Goal: Communication & Community: Answer question/provide support

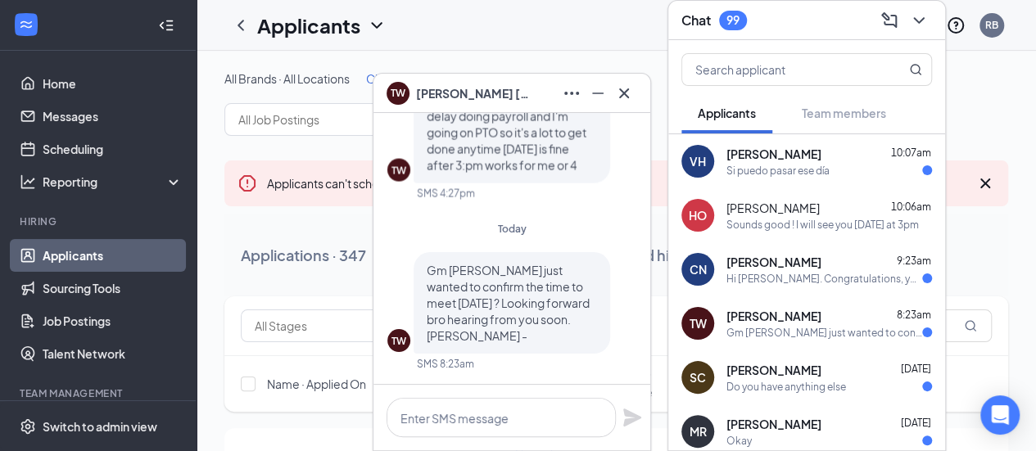
click at [829, 337] on div "Gm [PERSON_NAME] just wanted to confirm the time to meet [DATE] ? Looking forwa…" at bounding box center [824, 333] width 196 height 14
click at [531, 417] on textarea at bounding box center [500, 417] width 229 height 39
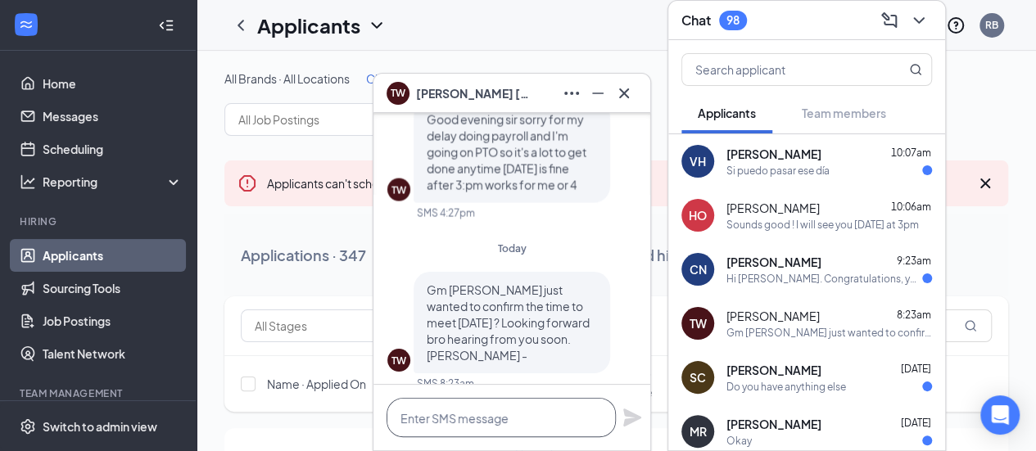
scroll to position [-5, 0]
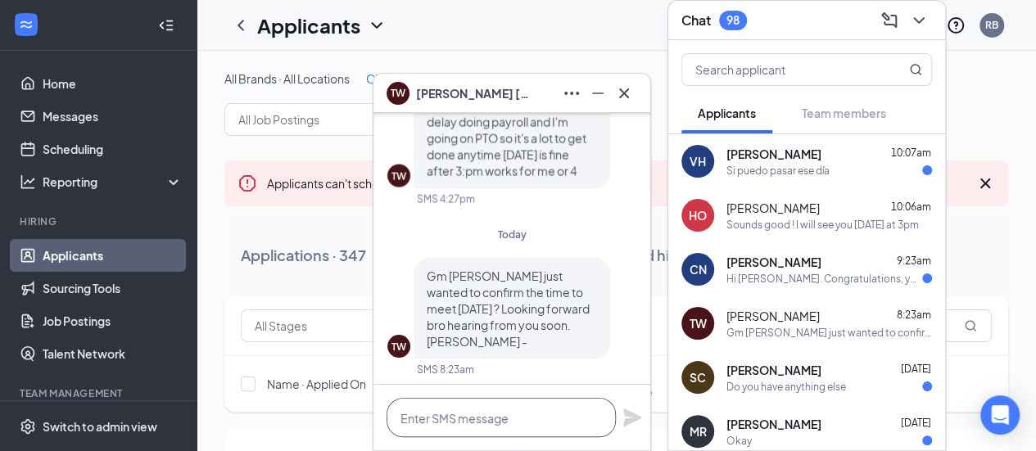
click at [531, 417] on textarea at bounding box center [500, 417] width 229 height 39
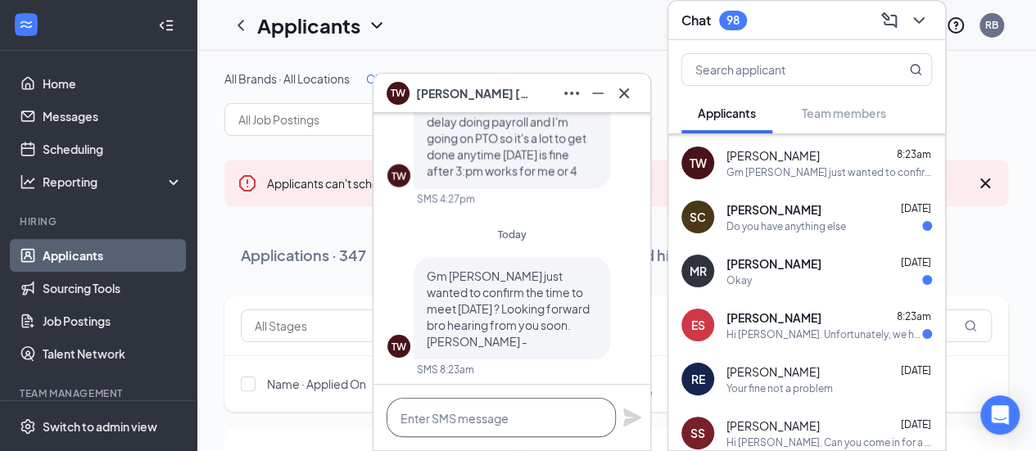
scroll to position [208, 0]
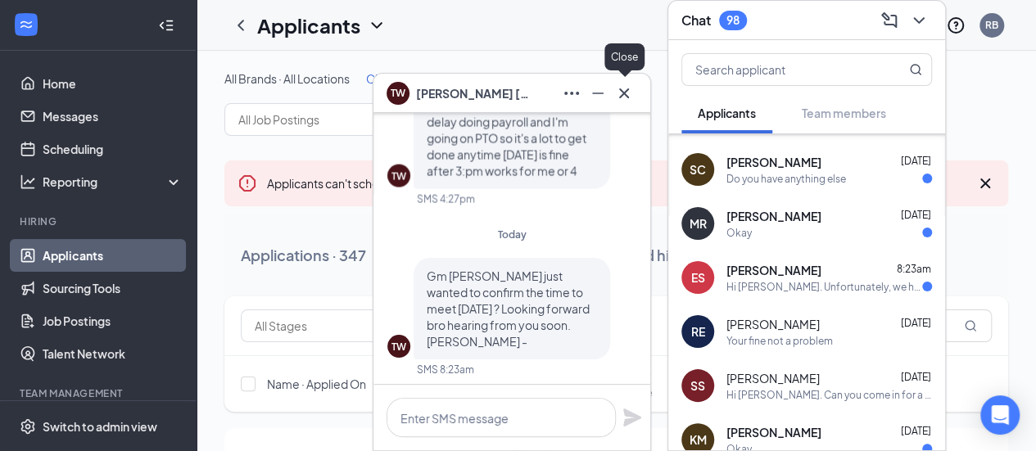
click at [622, 100] on icon "Cross" at bounding box center [624, 94] width 20 height 20
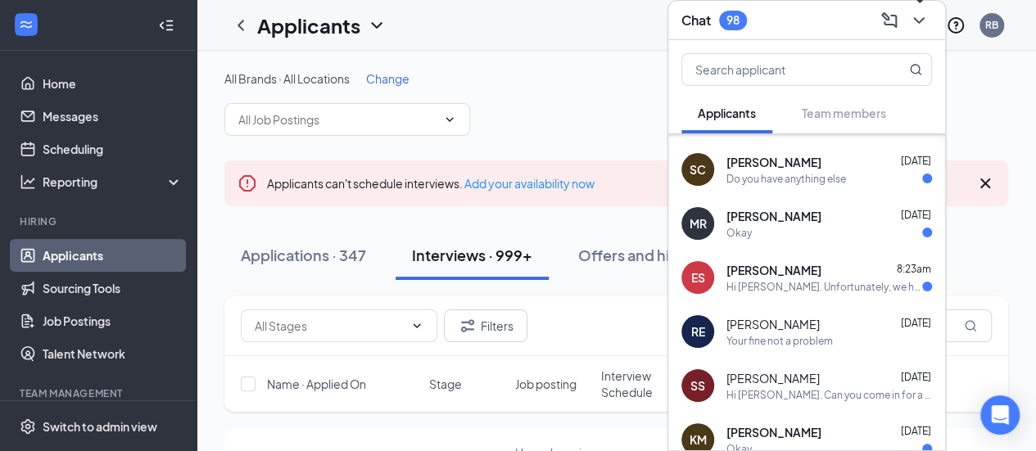
click at [927, 25] on icon "ChevronDown" at bounding box center [919, 21] width 20 height 20
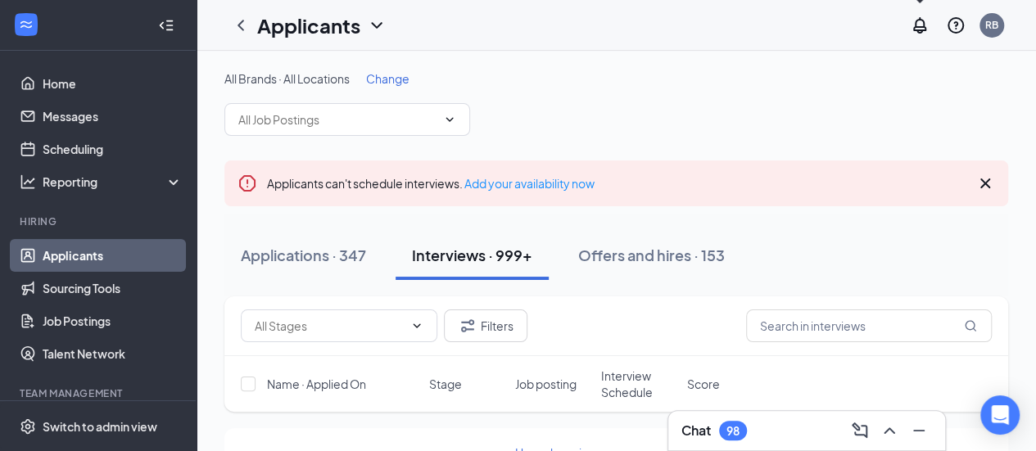
scroll to position [0, 0]
click at [848, 323] on input "text" at bounding box center [869, 326] width 246 height 33
click at [848, 323] on input "roxann edwards" at bounding box center [869, 326] width 246 height 33
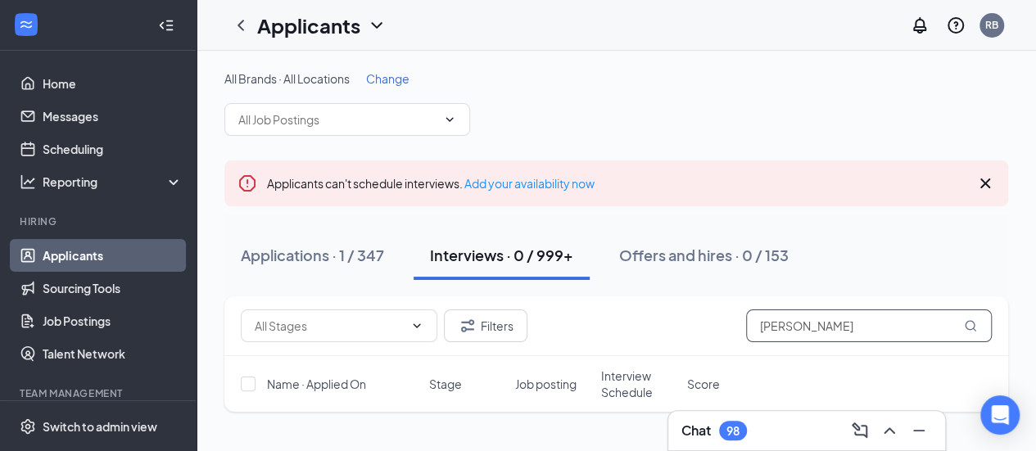
type input "Roxanne edwards"
click at [964, 322] on icon "MagnifyingGlass" at bounding box center [970, 325] width 13 height 13
click at [885, 320] on input "Roxanne edwards" at bounding box center [869, 326] width 246 height 33
click at [233, 251] on button "Applications · 1 / 347" at bounding box center [312, 255] width 176 height 49
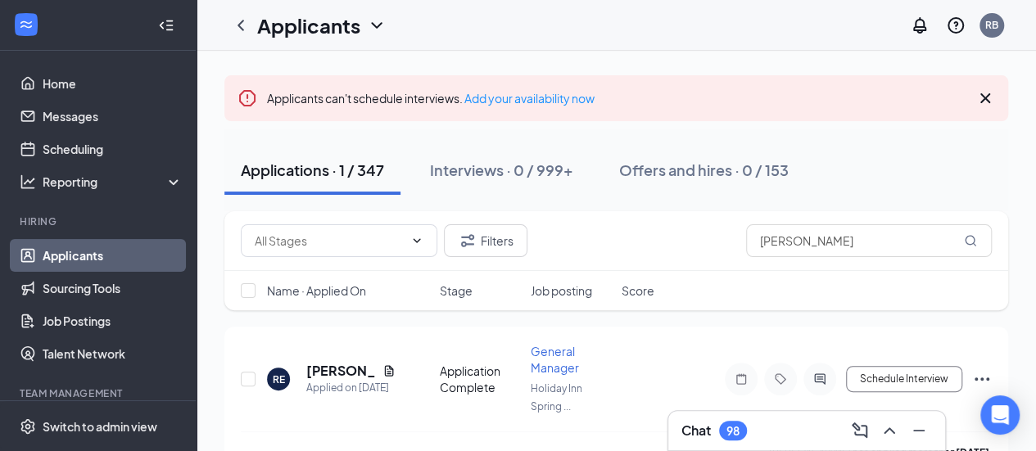
scroll to position [123, 0]
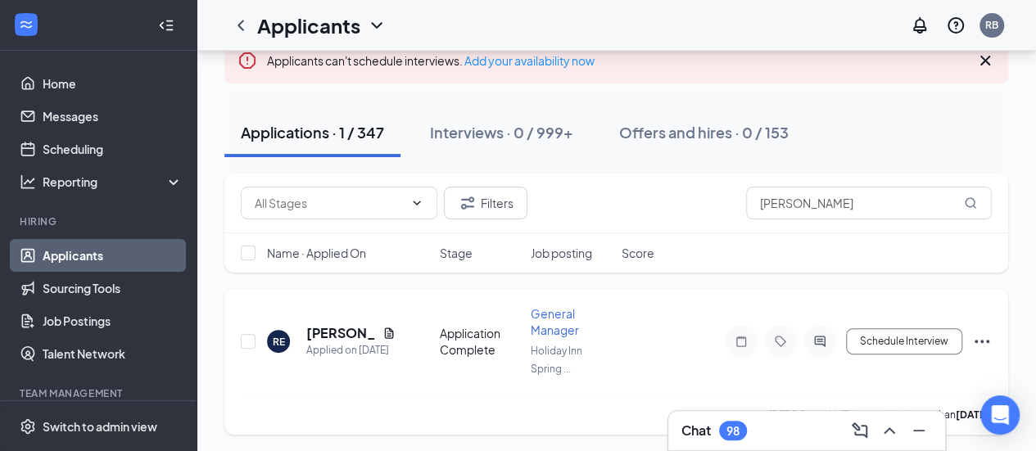
click at [385, 336] on icon "Document" at bounding box center [388, 333] width 9 height 11
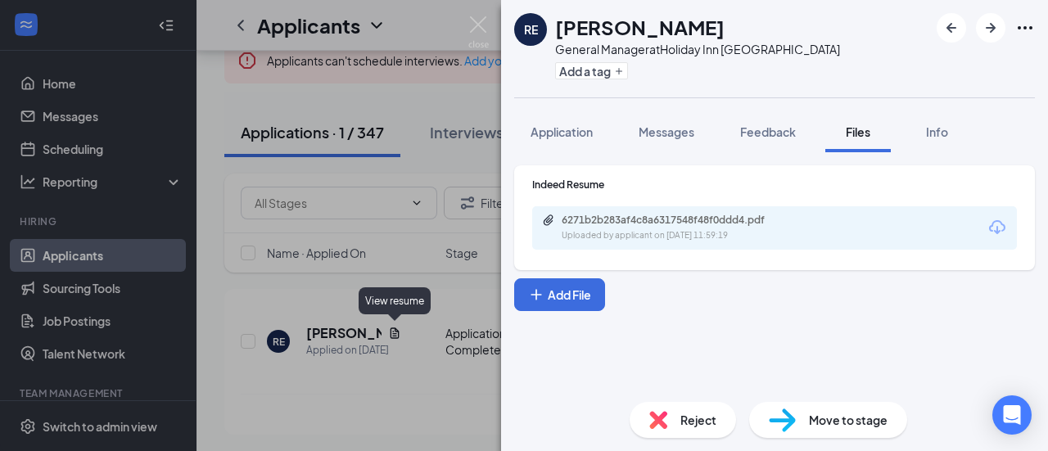
click at [566, 218] on div "6271b2b283af4c8a6317548f48f0ddd4.pdf" at bounding box center [676, 220] width 229 height 13
click at [481, 29] on img at bounding box center [478, 32] width 20 height 32
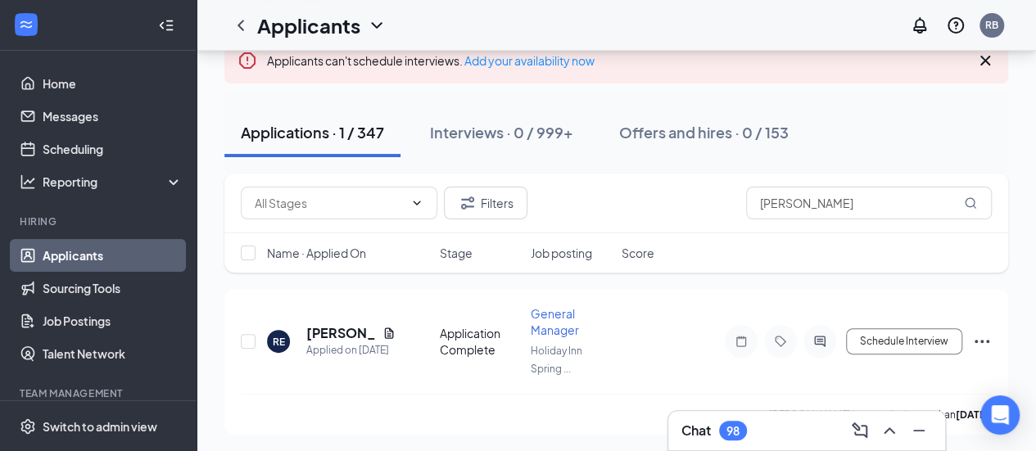
click at [735, 439] on div "98" at bounding box center [733, 431] width 28 height 20
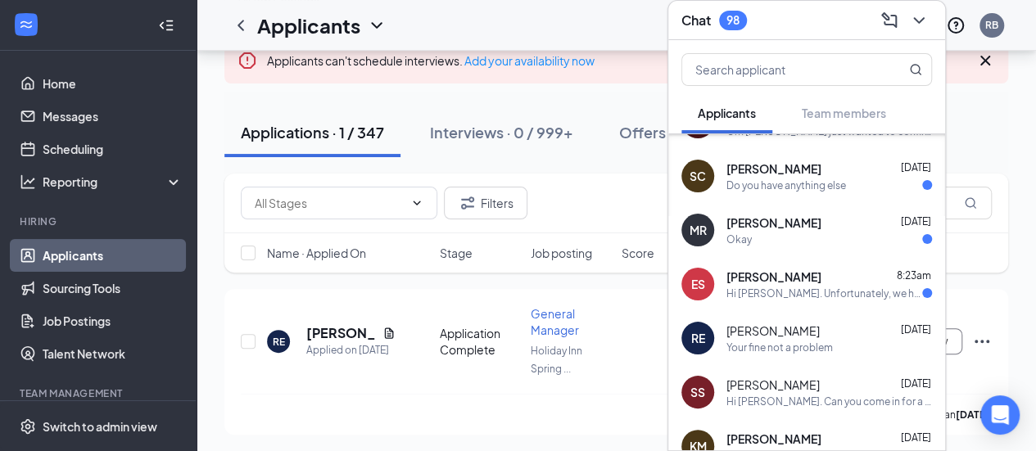
scroll to position [233, 0]
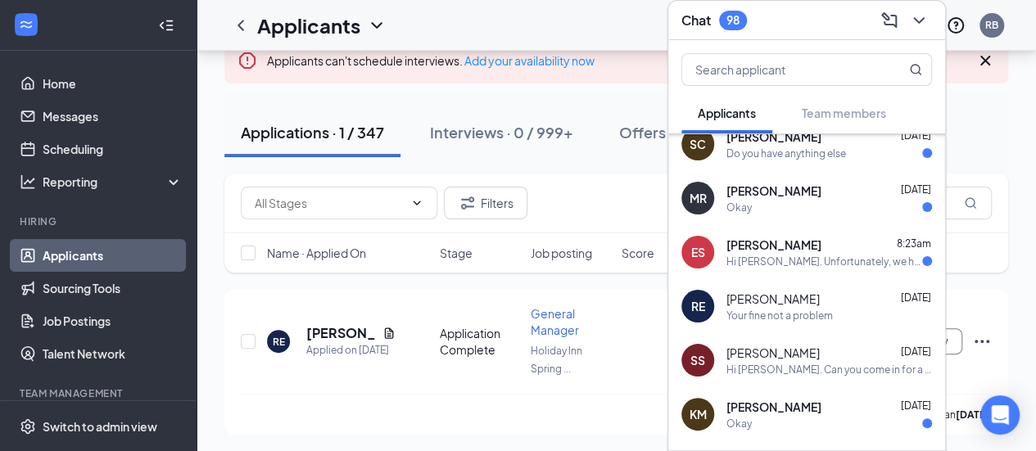
click at [790, 317] on div "Your fine not a problem" at bounding box center [779, 316] width 106 height 14
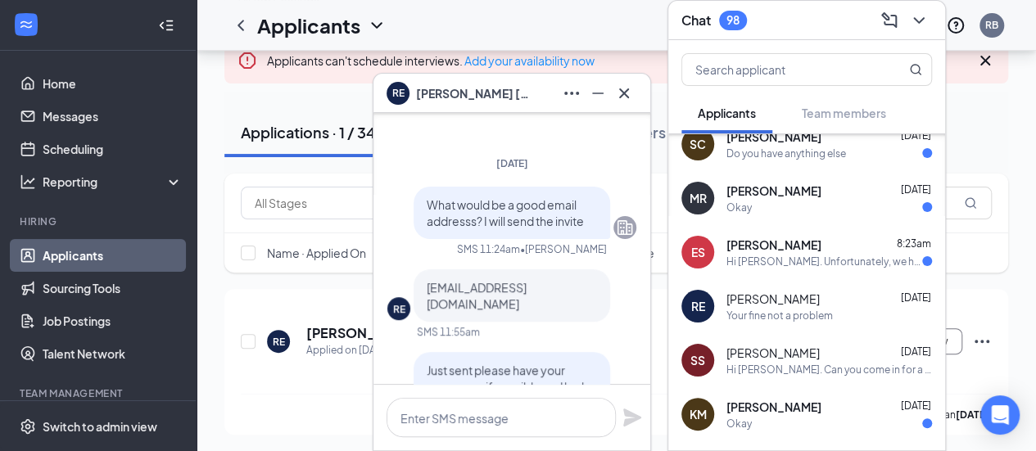
scroll to position [-1078, 0]
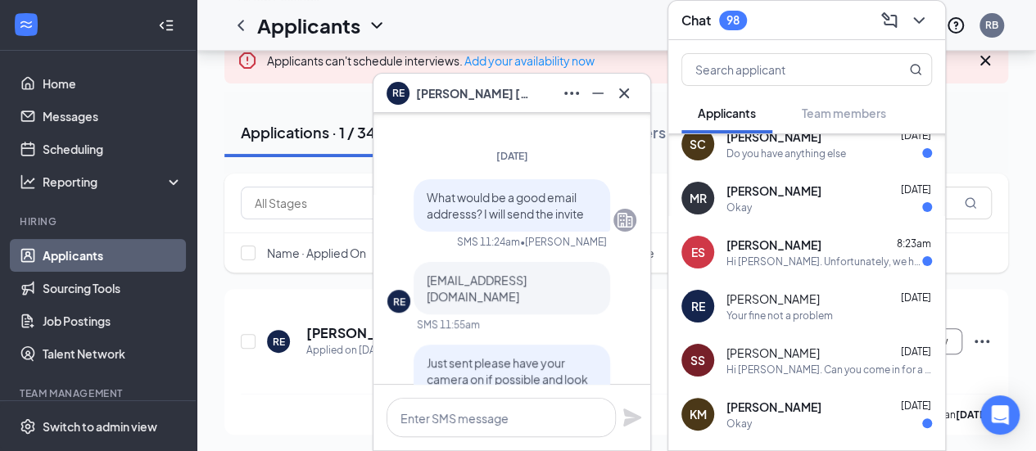
click at [490, 301] on span "Iloveyouroxy2018@gmail.com" at bounding box center [477, 288] width 100 height 31
copy span "Iloveyouroxy2018@gmail.com"
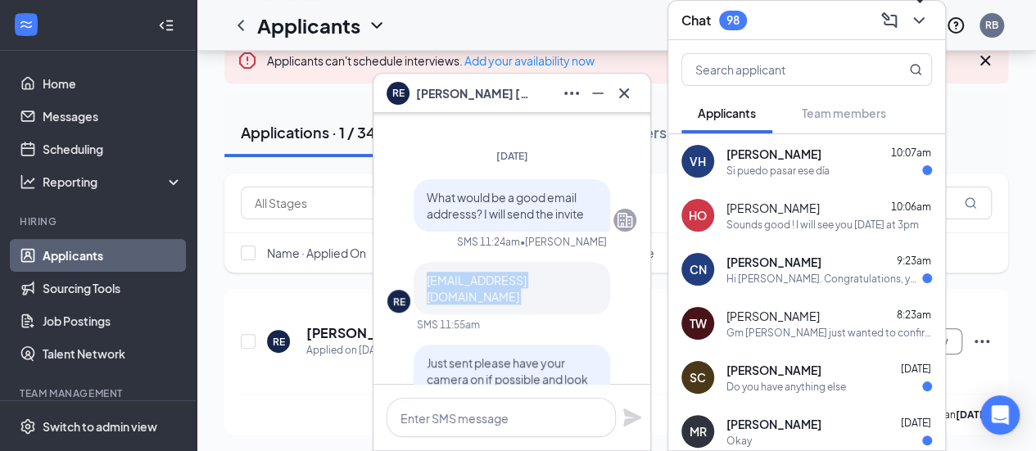
click at [927, 16] on icon "ChevronDown" at bounding box center [919, 21] width 20 height 20
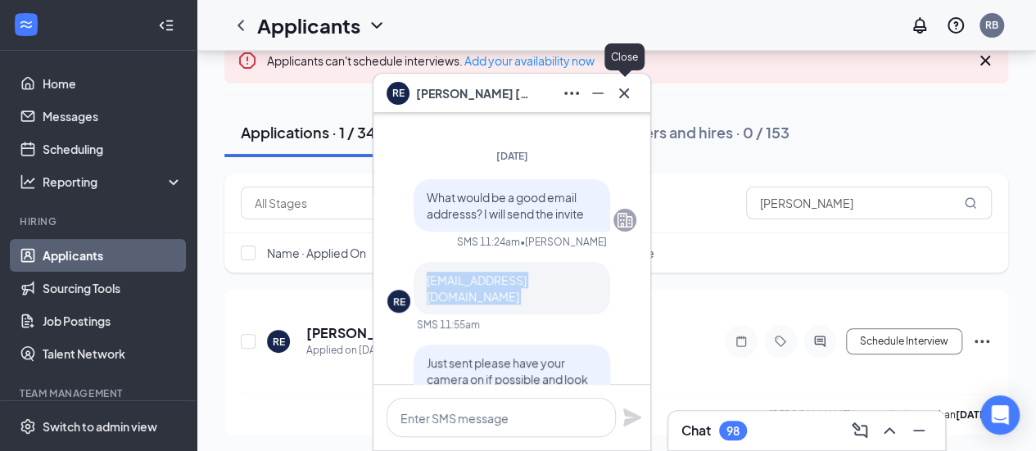
click at [617, 92] on icon "Cross" at bounding box center [624, 94] width 20 height 20
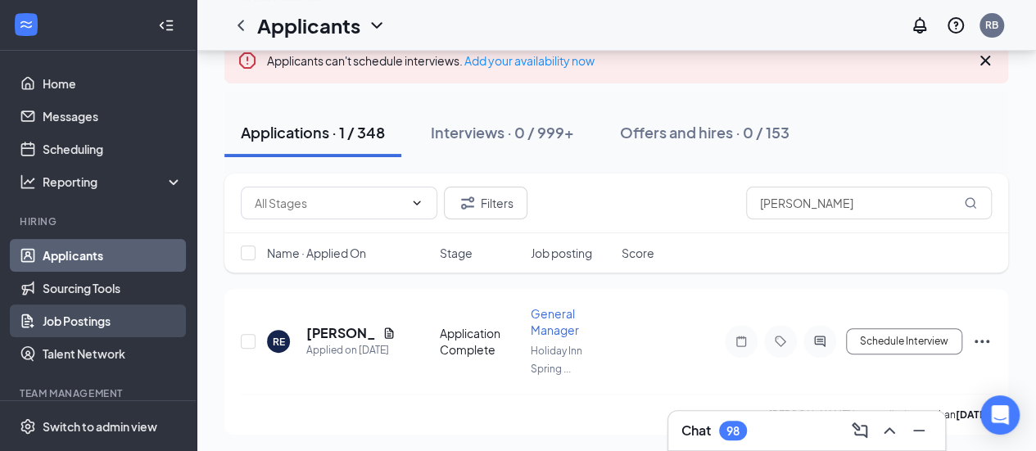
click at [89, 319] on link "Job Postings" at bounding box center [113, 321] width 140 height 33
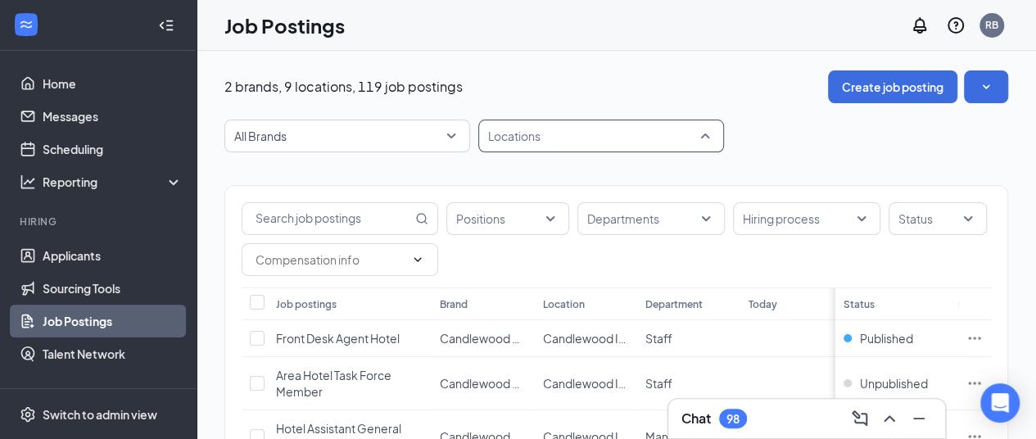
click at [586, 148] on div at bounding box center [592, 136] width 221 height 26
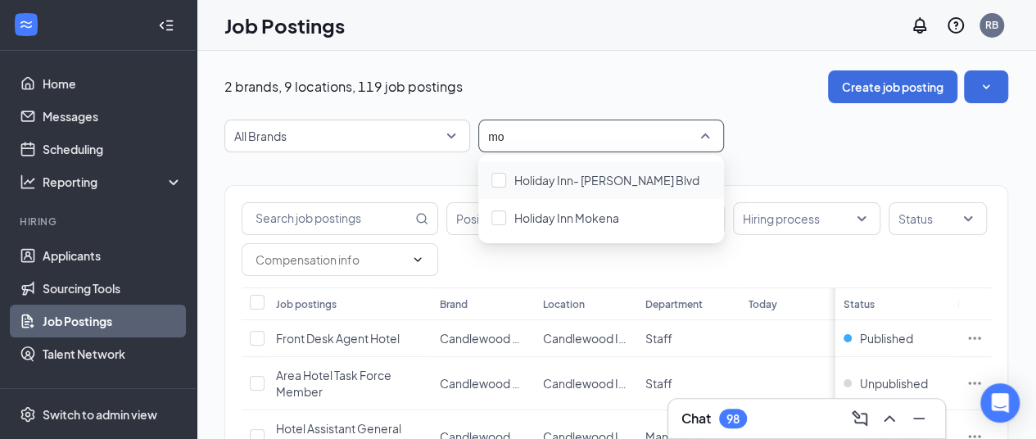
type input "mok"
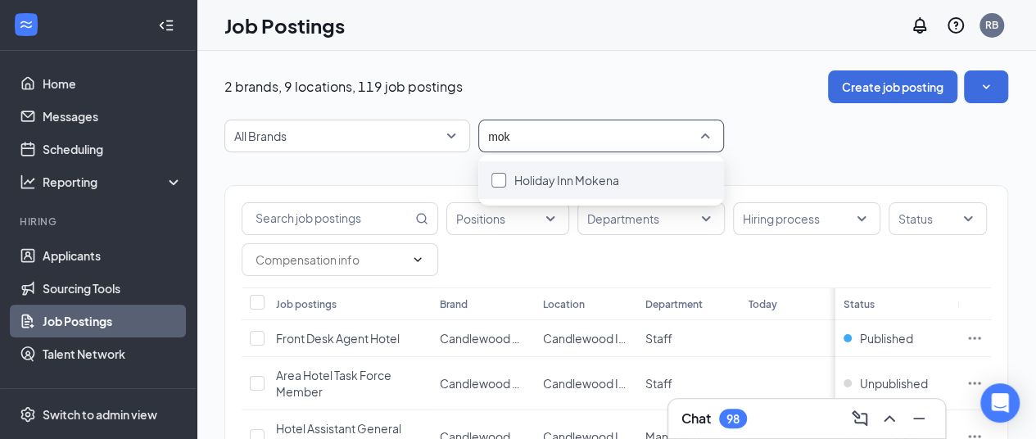
click at [573, 171] on div "Holiday Inn Mokena" at bounding box center [566, 180] width 105 height 18
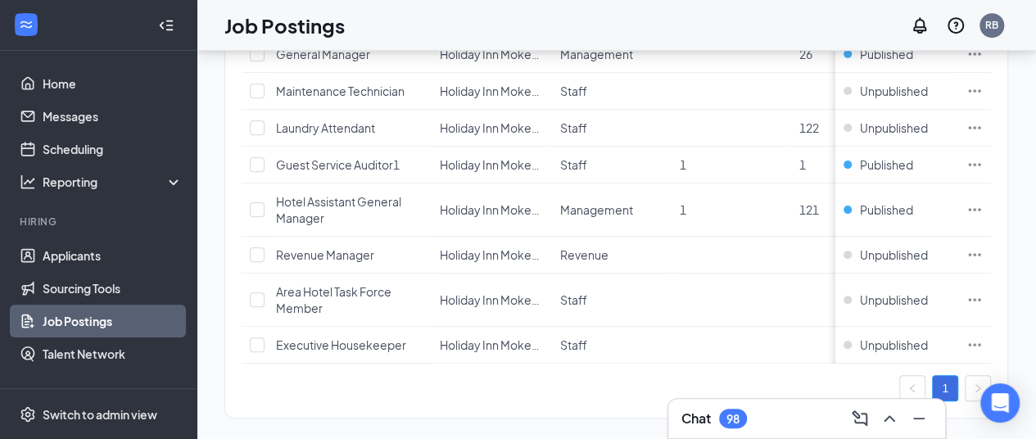
scroll to position [431, 0]
click at [983, 166] on icon "Ellipses" at bounding box center [974, 165] width 16 height 16
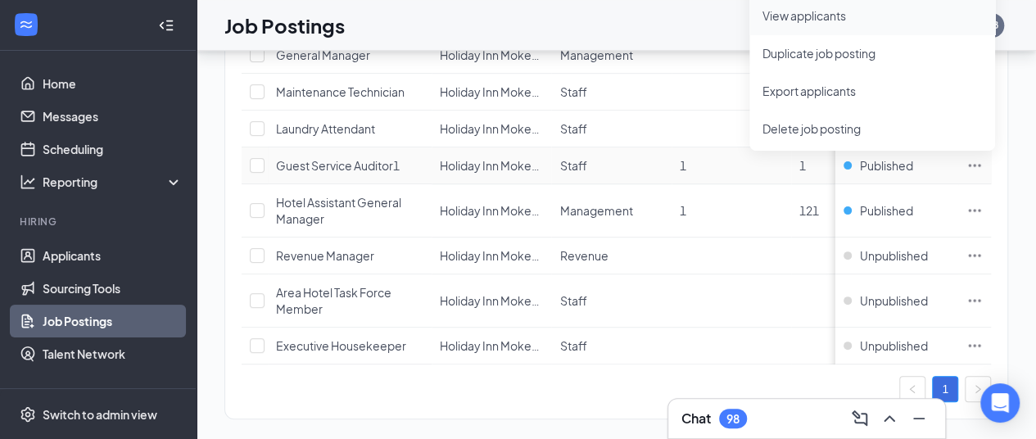
click at [866, 15] on span "View applicants" at bounding box center [871, 16] width 219 height 18
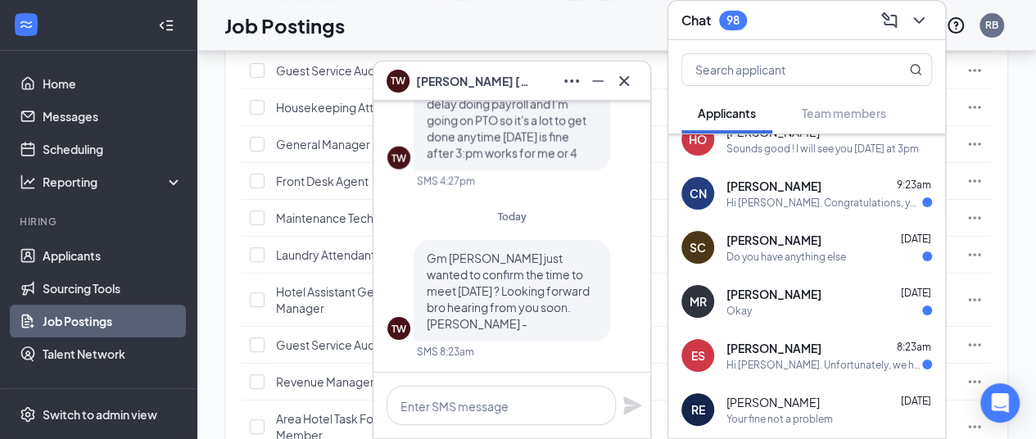
scroll to position [148, 0]
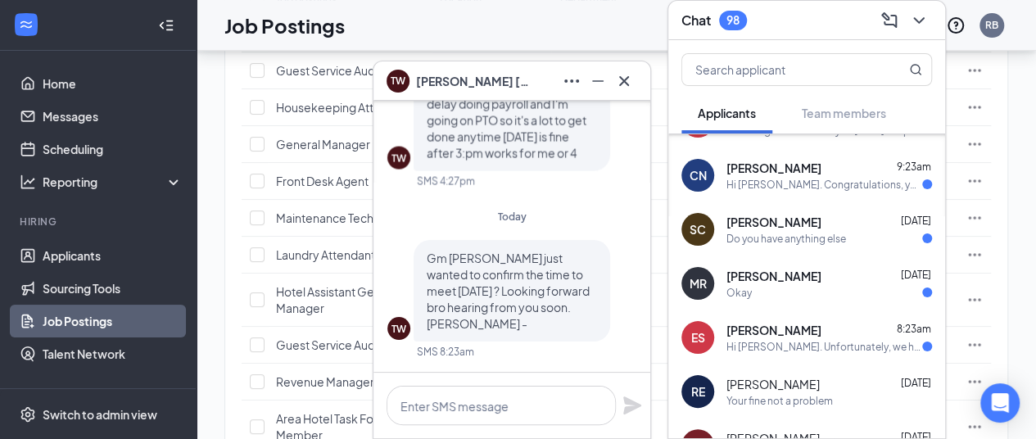
click at [614, 96] on div "TW Thomas Wilson" at bounding box center [511, 80] width 277 height 39
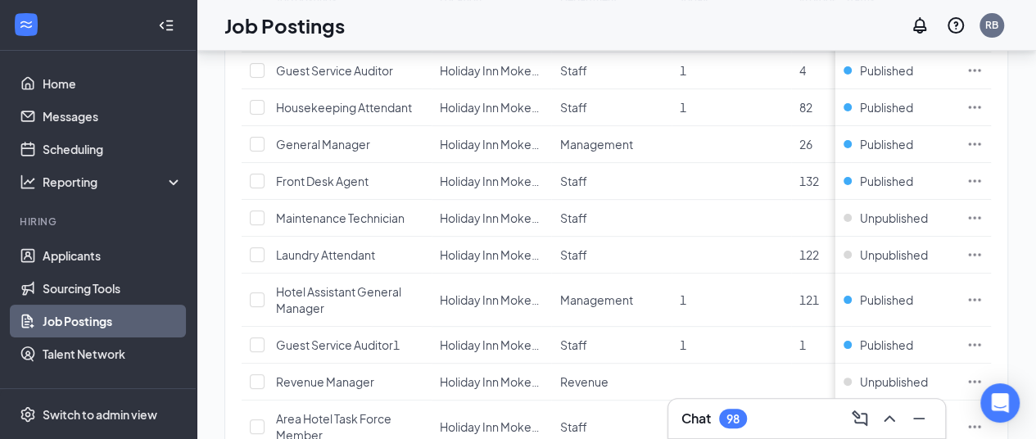
scroll to position [0, 0]
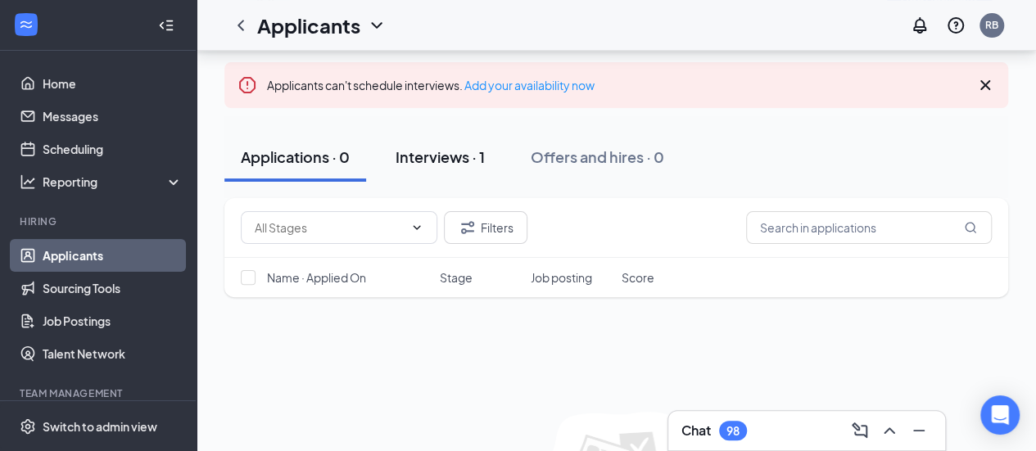
click at [436, 147] on div "Interviews · 1" at bounding box center [439, 157] width 89 height 20
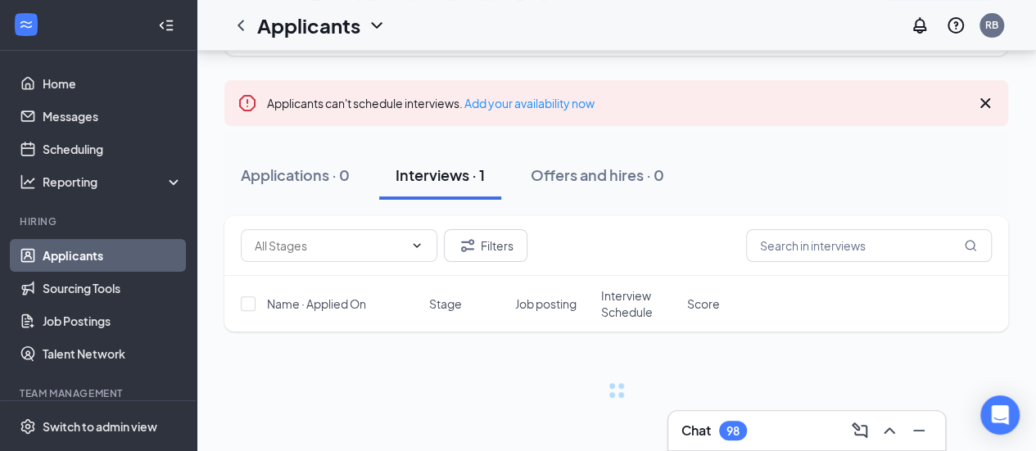
scroll to position [150, 0]
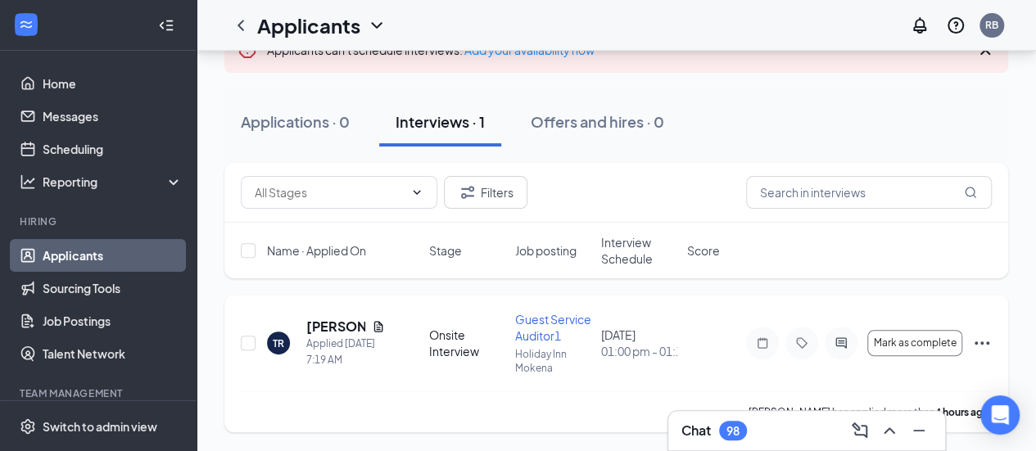
click at [377, 326] on icon "Document" at bounding box center [378, 326] width 13 height 13
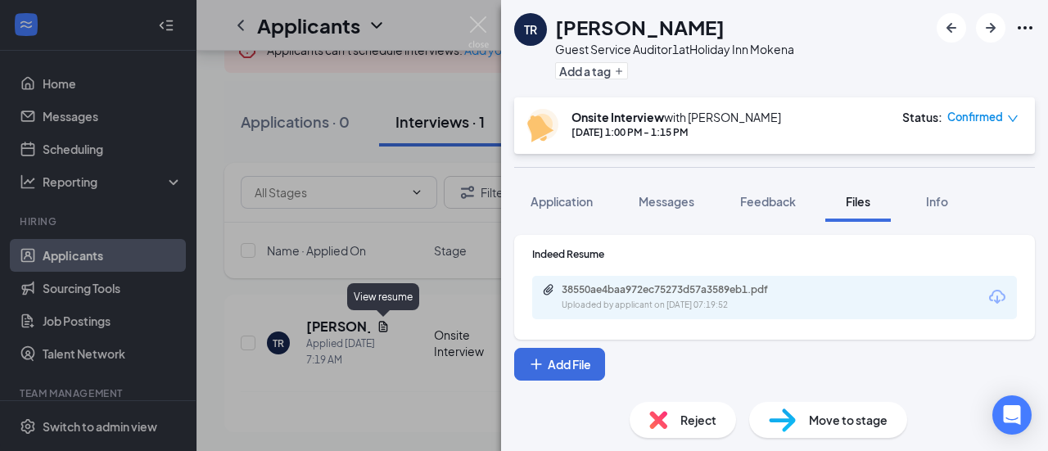
click at [600, 289] on div "38550ae4baa972ec75273d57a3589eb1.pdf" at bounding box center [676, 289] width 229 height 13
click at [1004, 119] on div "Confirmed" at bounding box center [982, 117] width 71 height 16
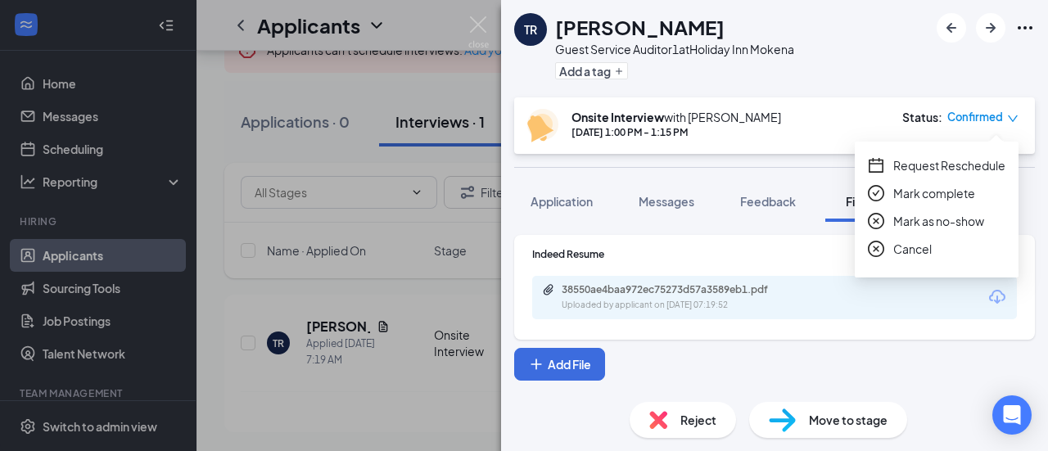
click at [827, 321] on div "Indeed Resume 38550ae4baa972ec75273d57a3589eb1.pdf Uploaded by applicant on [DA…" at bounding box center [774, 287] width 521 height 105
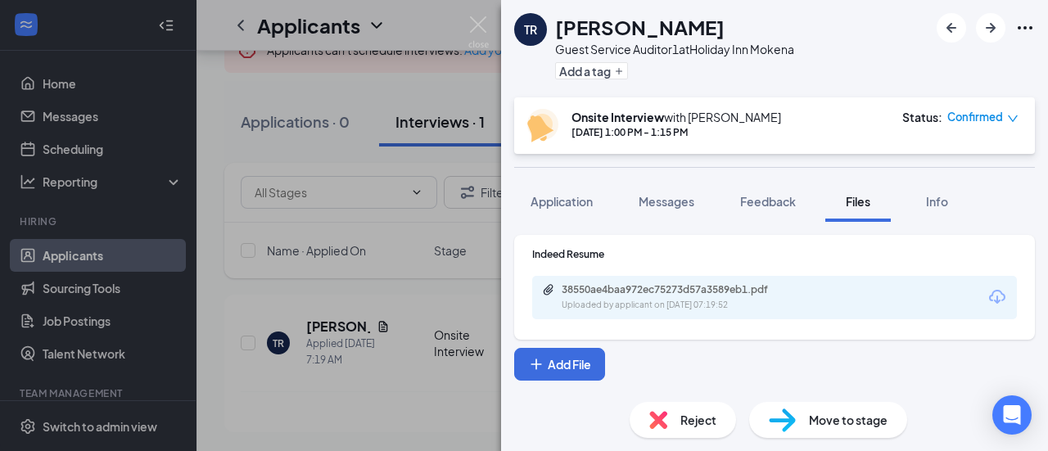
click at [476, 24] on img at bounding box center [478, 32] width 20 height 32
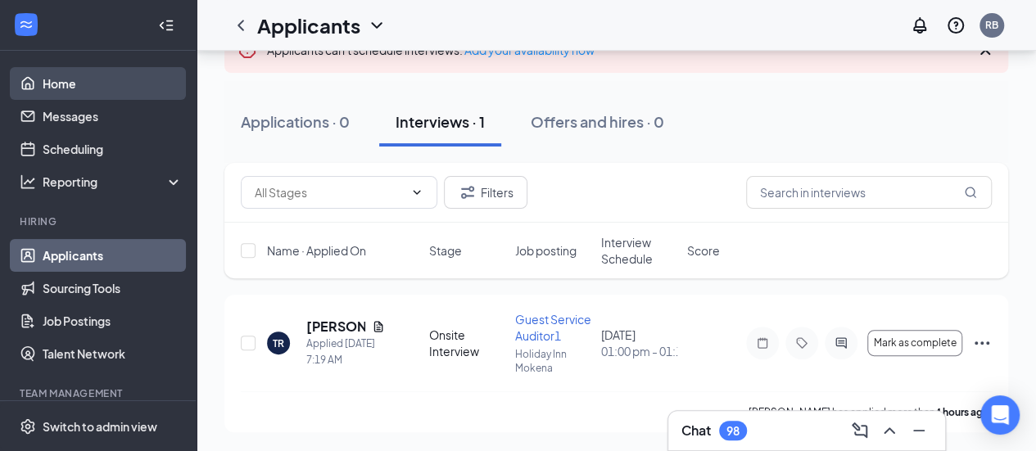
click at [100, 91] on link "Home" at bounding box center [113, 83] width 140 height 33
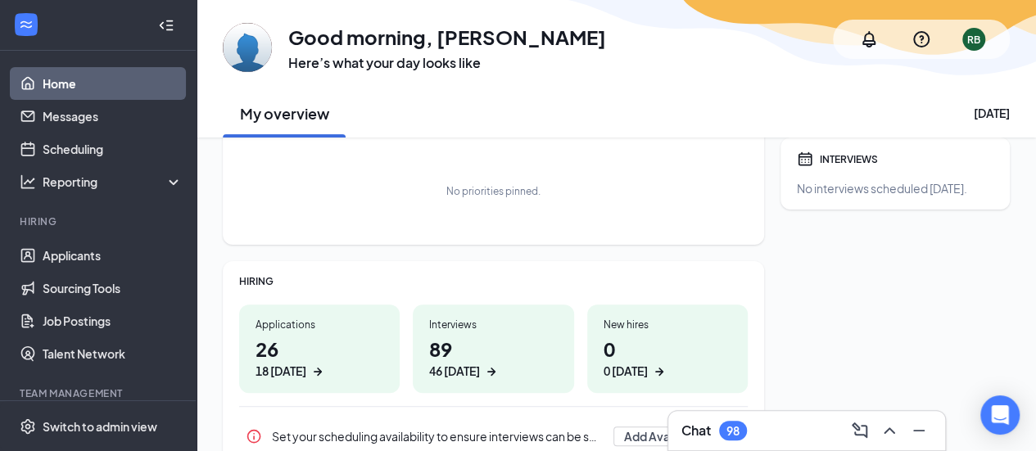
click at [701, 437] on h3 "Chat" at bounding box center [695, 431] width 29 height 18
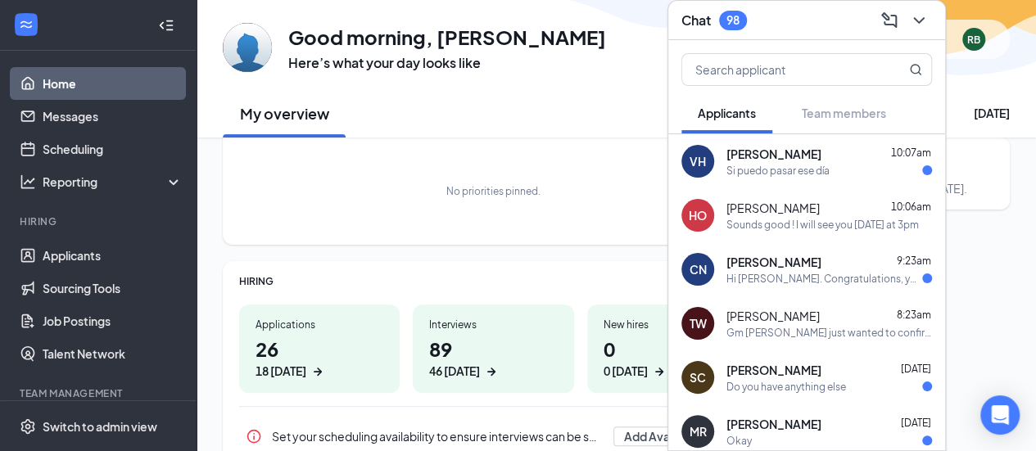
click at [761, 343] on div "TW [PERSON_NAME] 8:23am Gm sir just wanted to confirm the time to meet [DATE] ?…" at bounding box center [806, 323] width 277 height 54
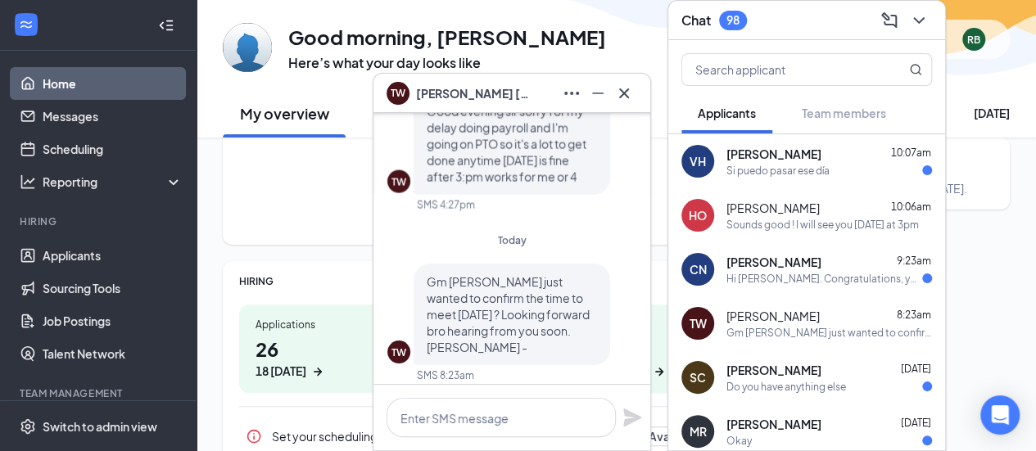
scroll to position [0, 0]
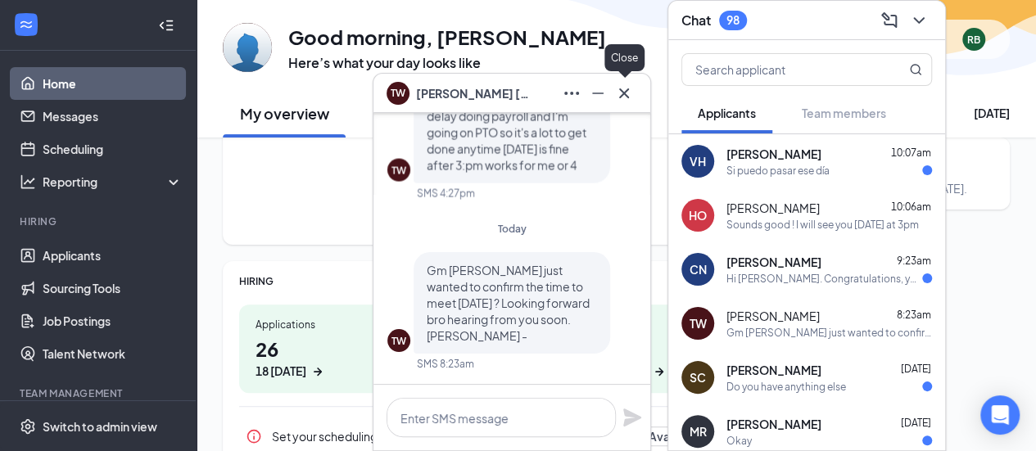
click at [627, 101] on icon "Cross" at bounding box center [624, 94] width 20 height 20
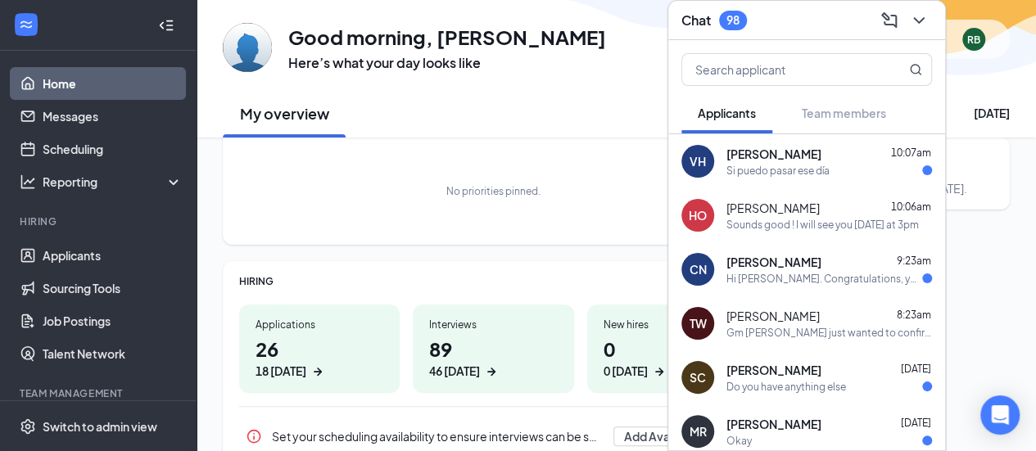
click at [925, 29] on icon "ChevronDown" at bounding box center [919, 21] width 20 height 20
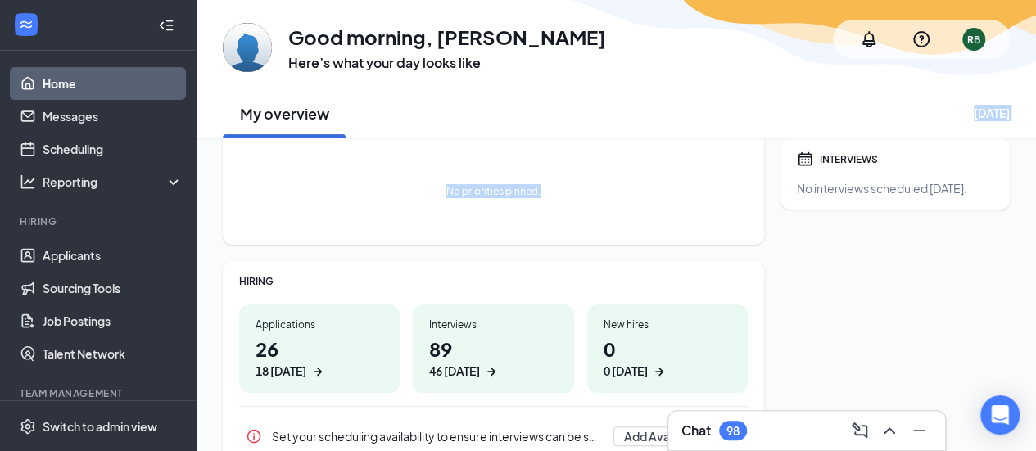
drag, startPoint x: 745, startPoint y: 84, endPoint x: 712, endPoint y: 237, distance: 155.8
click at [712, 237] on div "GM Good morning, [PERSON_NAME] Here’s what your day looks like RB My overview […" at bounding box center [616, 342] width 839 height 883
click at [734, 422] on div "98" at bounding box center [733, 431] width 28 height 20
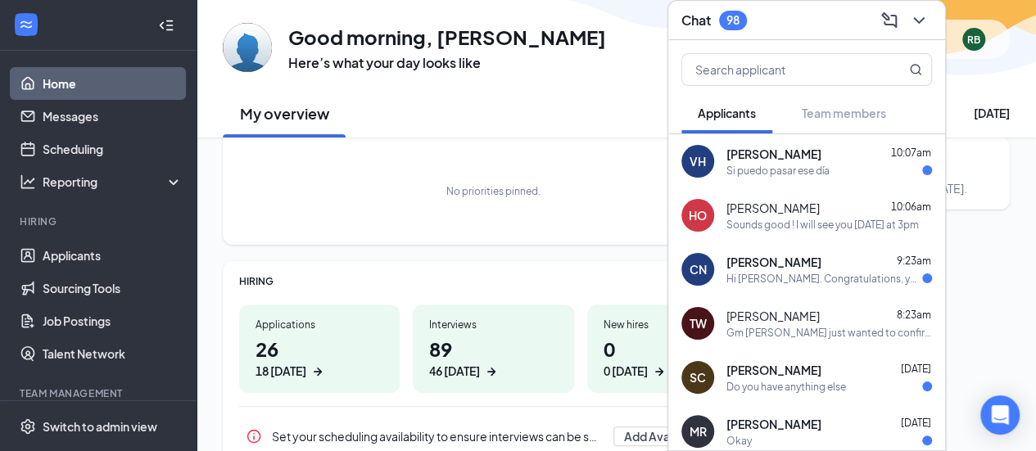
click at [789, 323] on span "[PERSON_NAME]" at bounding box center [772, 316] width 93 height 16
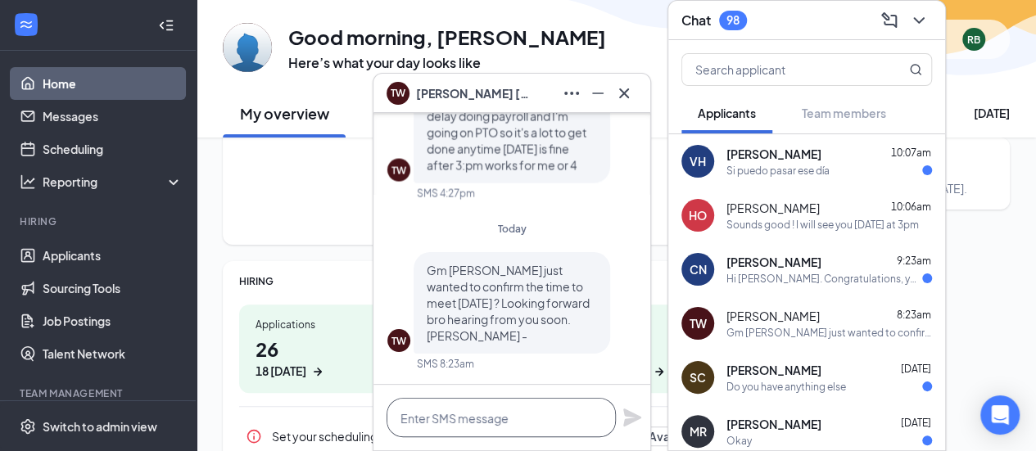
click at [452, 434] on textarea at bounding box center [500, 417] width 229 height 39
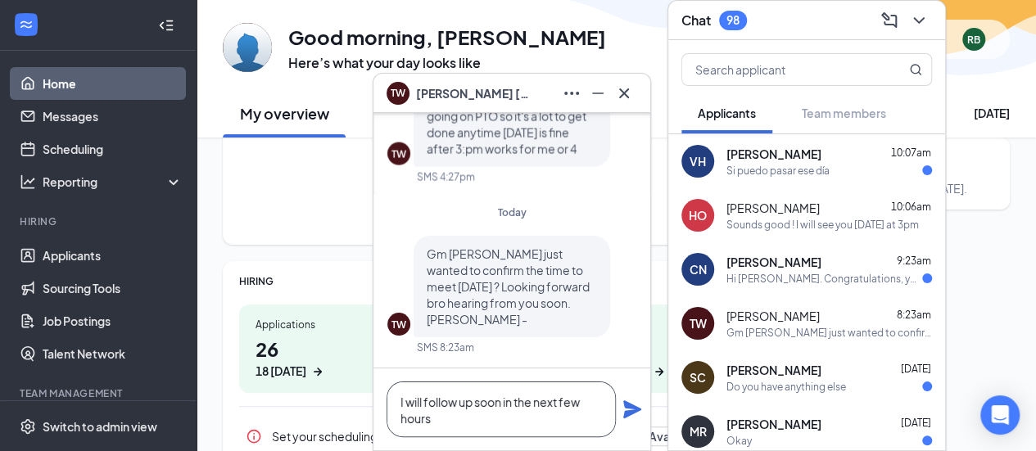
type textarea "I will follow up soon in the next few hours"
click at [625, 406] on icon "Plane" at bounding box center [632, 409] width 18 height 18
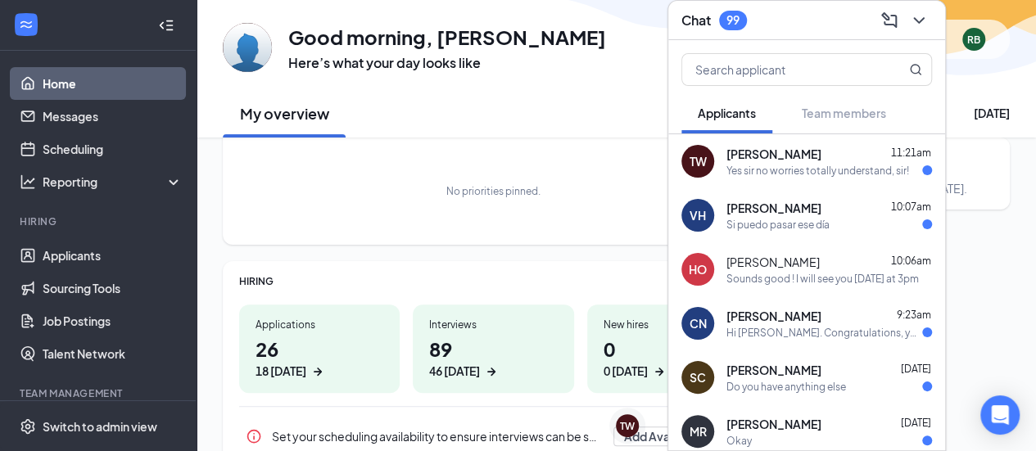
click at [748, 183] on div "TW [PERSON_NAME] 11:21am Yes sir no worries totally understand, sir!" at bounding box center [806, 161] width 277 height 54
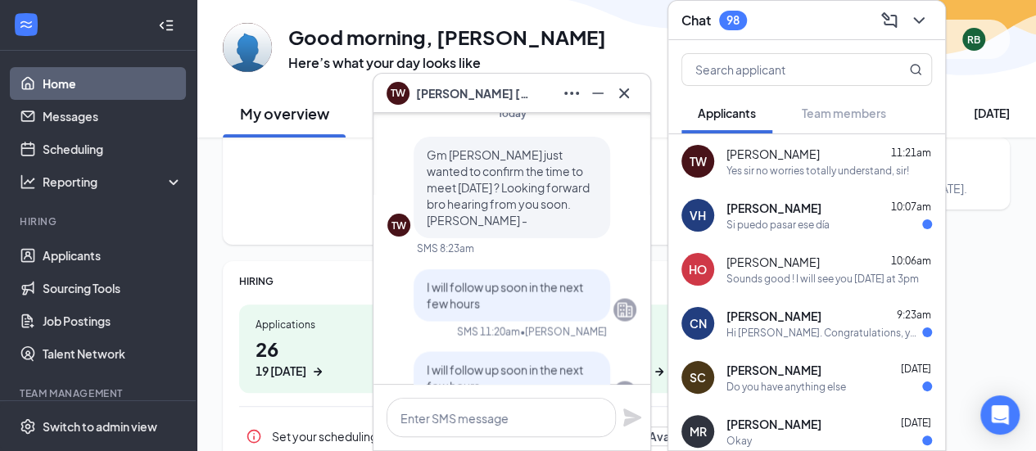
click at [756, 171] on div "Yes sir no worries totally understand, sir!" at bounding box center [817, 171] width 183 height 14
click at [631, 91] on icon "Cross" at bounding box center [624, 94] width 20 height 20
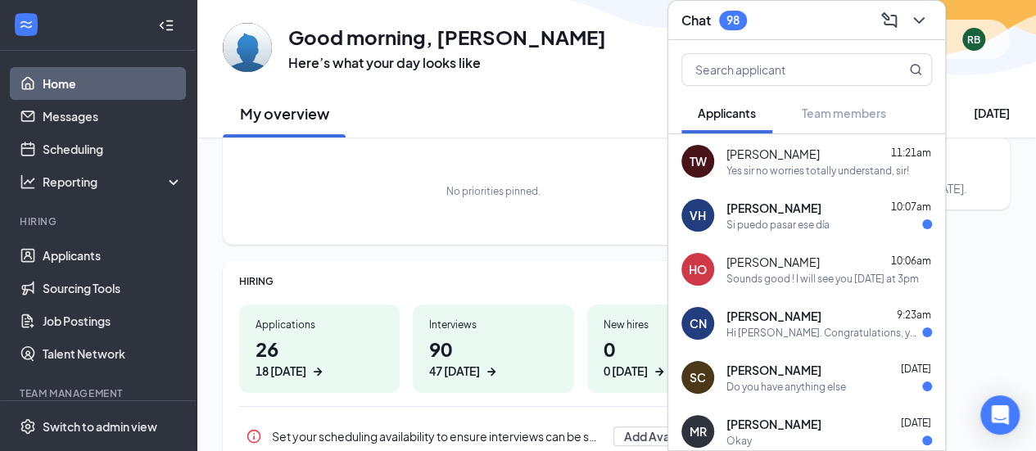
click at [934, 17] on div "Chat 98" at bounding box center [806, 20] width 277 height 39
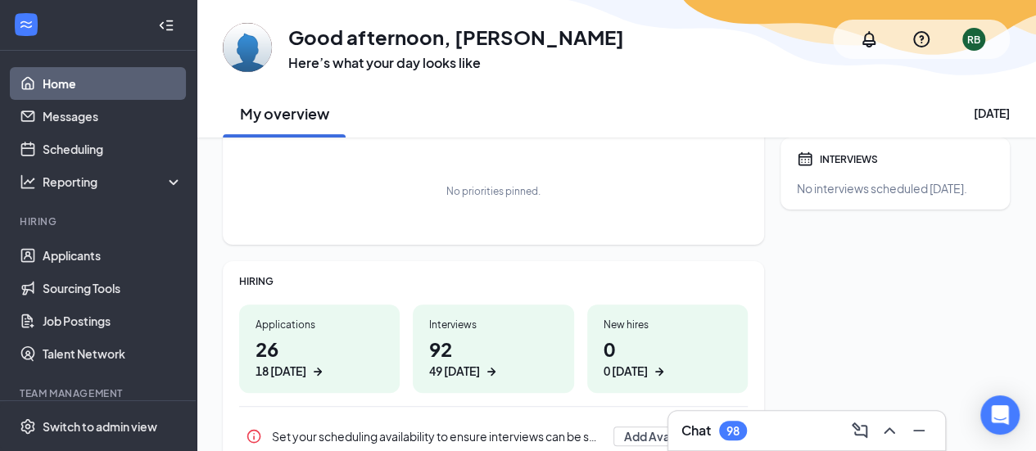
click at [742, 427] on div "98" at bounding box center [733, 431] width 28 height 20
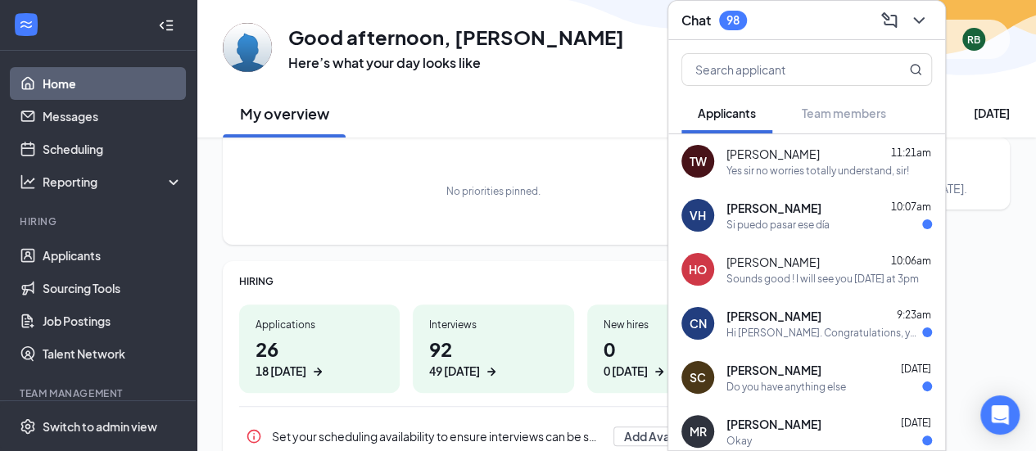
click at [820, 147] on div "[PERSON_NAME] 11:21am" at bounding box center [829, 154] width 206 height 16
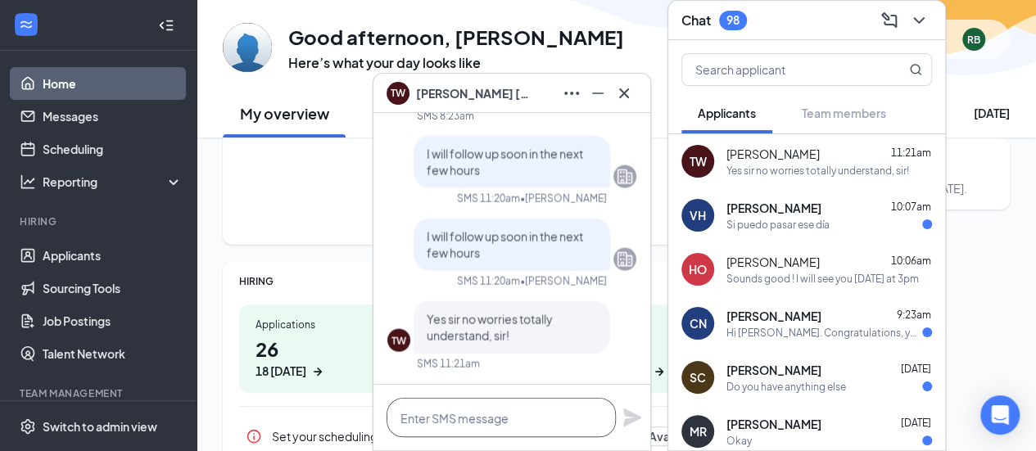
click at [563, 427] on textarea at bounding box center [500, 417] width 229 height 39
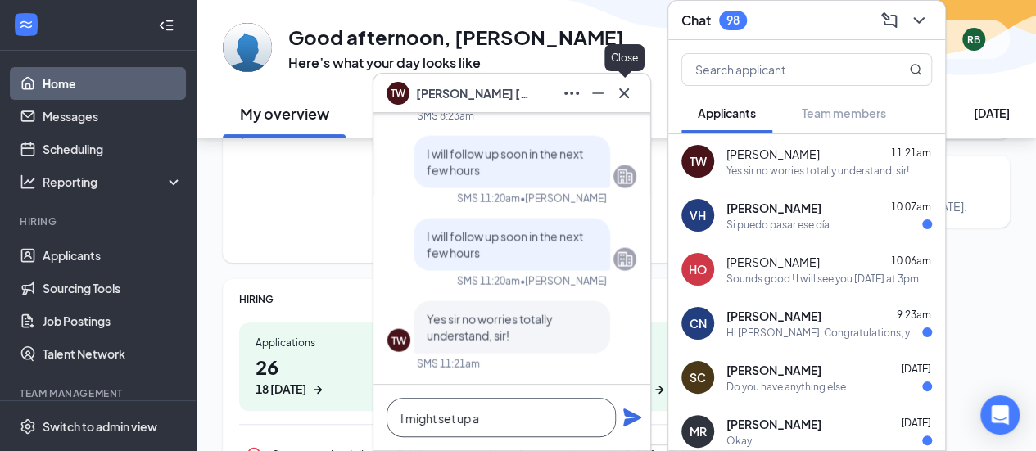
type textarea "I might set up a"
click at [634, 90] on button at bounding box center [624, 93] width 26 height 26
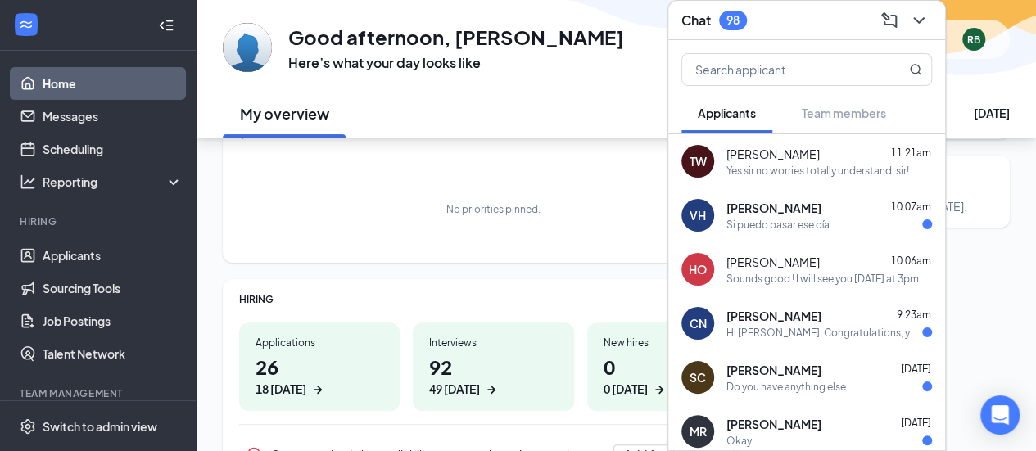
click at [835, 183] on div "TW [PERSON_NAME] 11:21am Yes sir no worries totally understand, sir!" at bounding box center [806, 161] width 277 height 54
